Goal: Task Accomplishment & Management: Complete application form

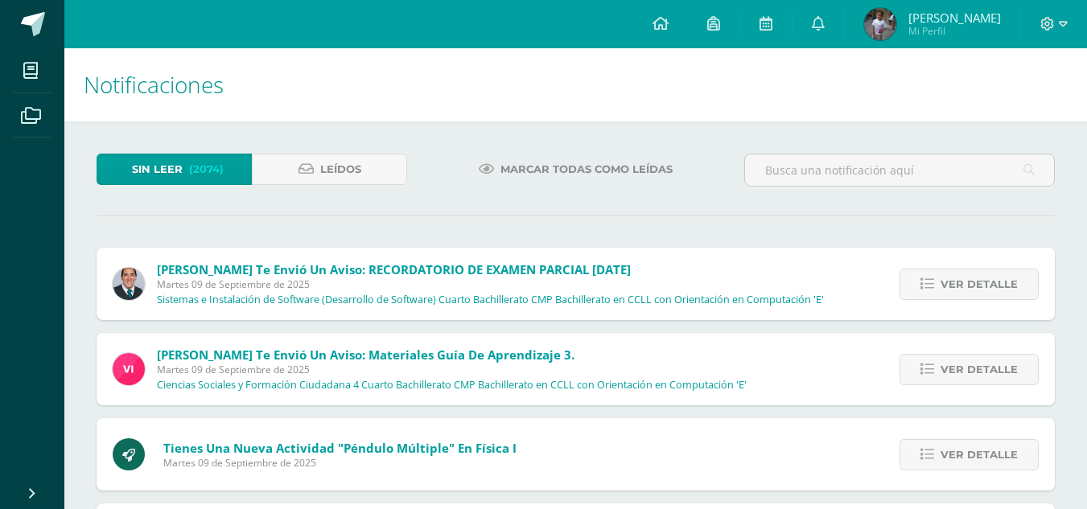
scroll to position [3761, 0]
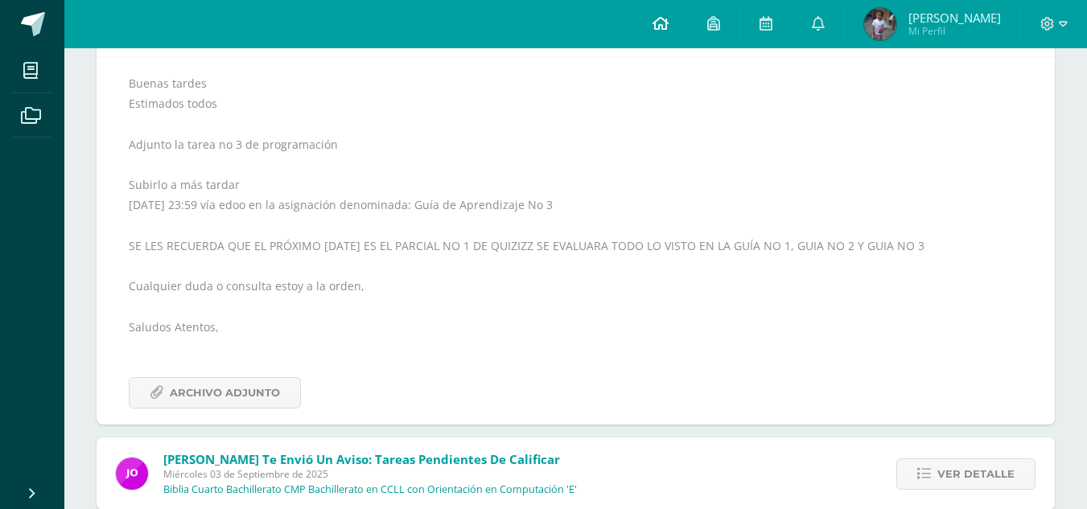
click at [669, 31] on span at bounding box center [661, 24] width 16 height 18
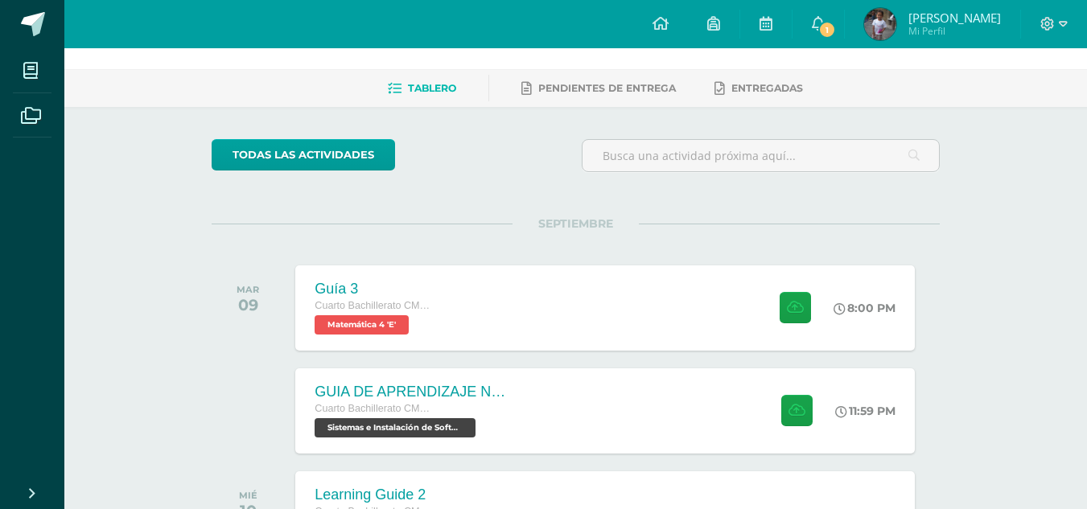
scroll to position [80, 0]
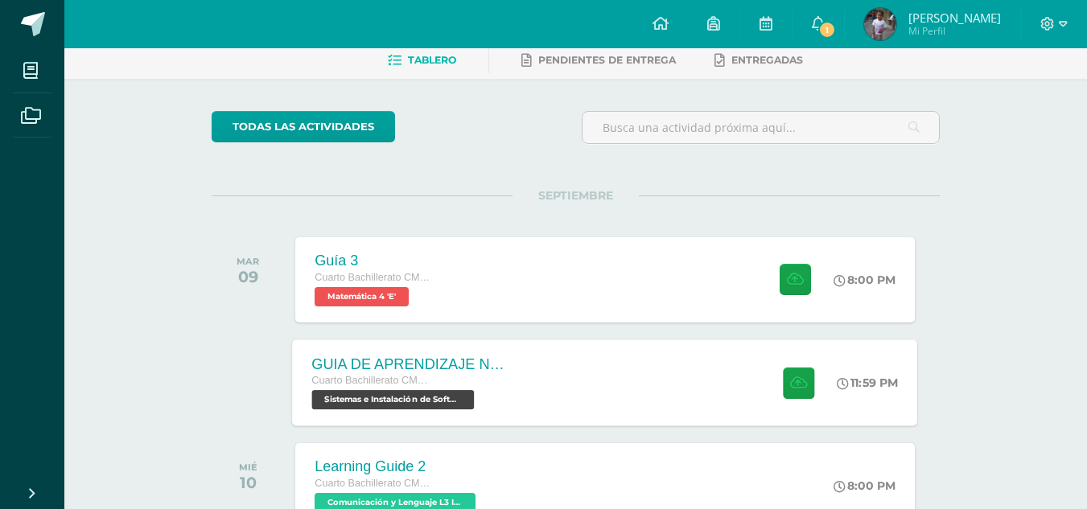
click at [726, 368] on div "GUIA DE APRENDIZAJE NO 3 / EJERCICIOS DE CICLOS EN PDF Cuarto Bachillerato CMP …" at bounding box center [605, 383] width 625 height 86
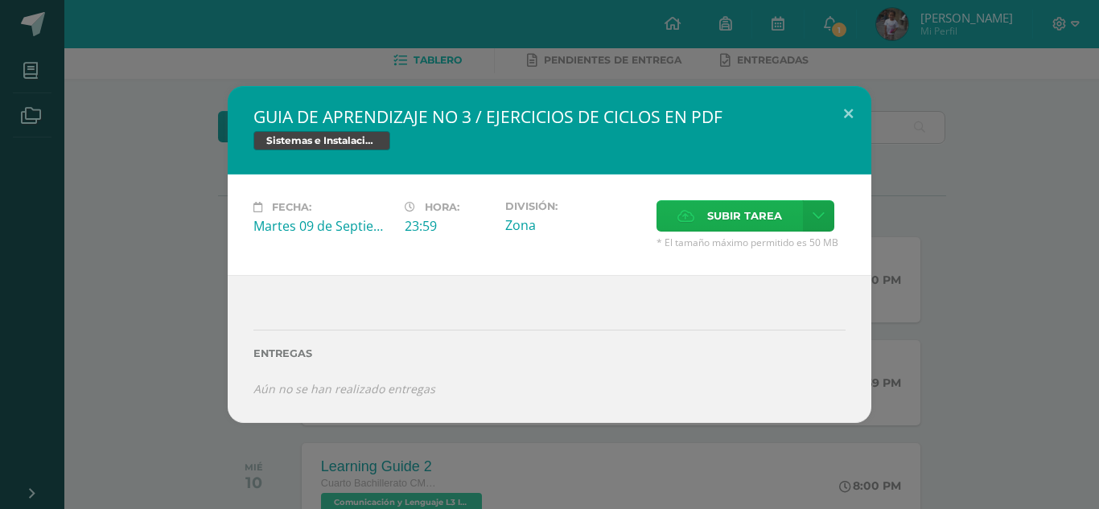
click at [722, 212] on span "Subir tarea" at bounding box center [744, 216] width 75 height 30
click at [0, 0] on input "Subir tarea" at bounding box center [0, 0] width 0 height 0
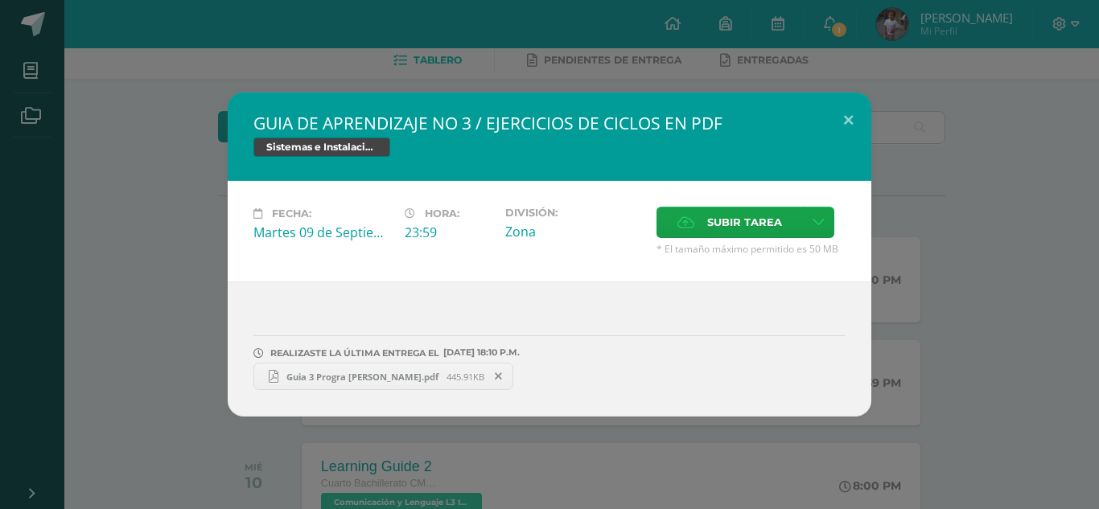
click at [349, 380] on span "Guia 3 Progra [PERSON_NAME].pdf" at bounding box center [362, 377] width 168 height 12
click at [843, 121] on button at bounding box center [849, 120] width 46 height 55
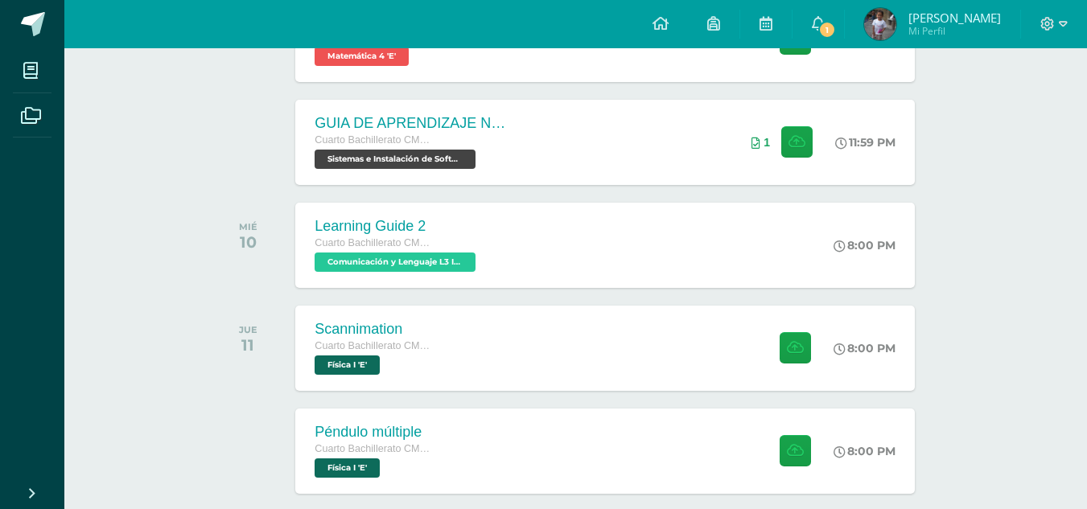
scroll to position [322, 0]
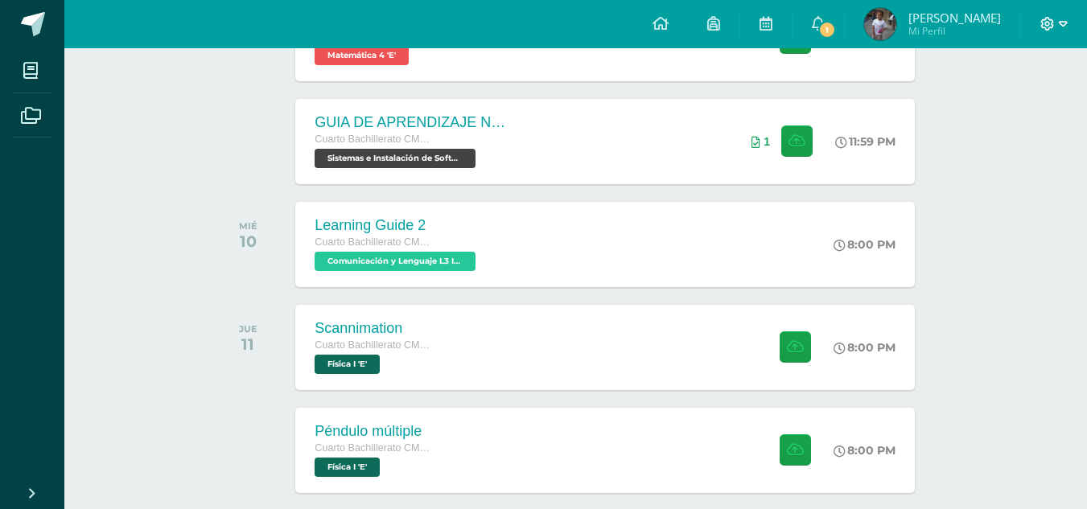
click at [1049, 27] on icon at bounding box center [1048, 24] width 14 height 14
click at [989, 113] on span "Cerrar sesión" at bounding box center [1013, 109] width 72 height 15
